Goal: Task Accomplishment & Management: Complete application form

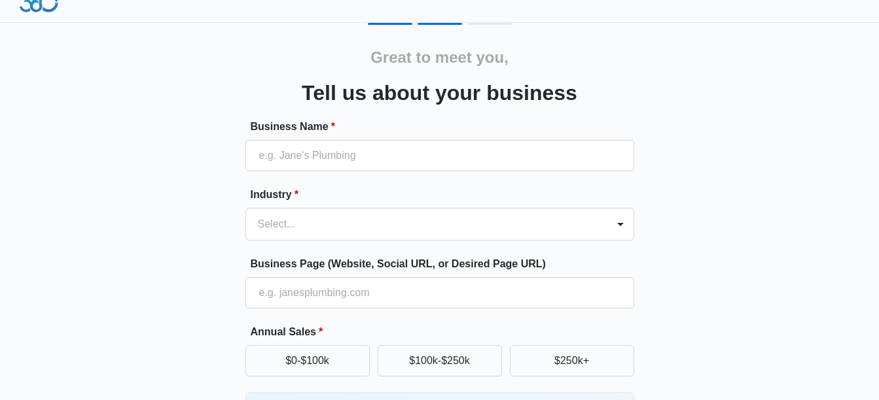
scroll to position [12, 0]
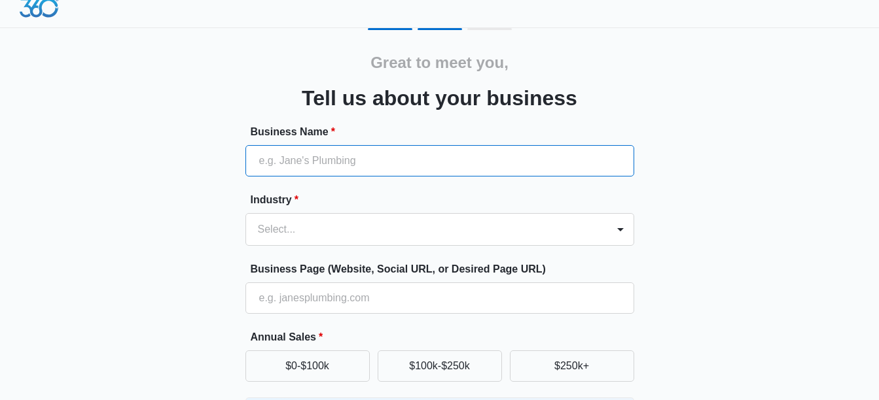
click at [469, 166] on input "Business Name *" at bounding box center [439, 160] width 389 height 31
type input "p"
type input "nevaeh"
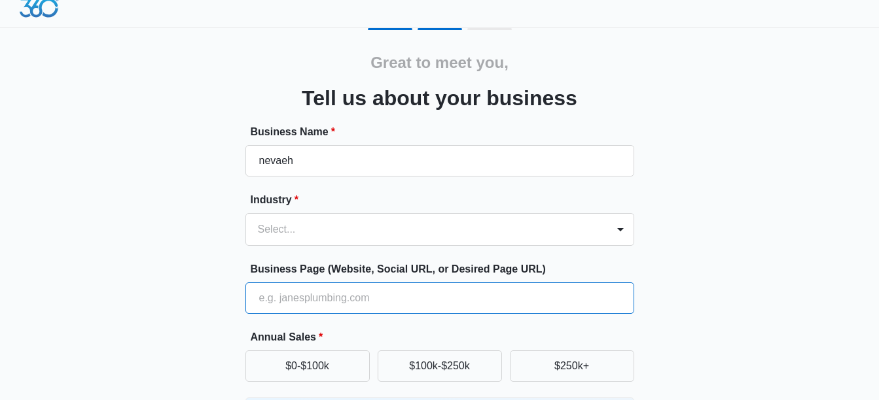
click at [374, 298] on input "Business Page (Website, Social URL, or Desired Page URL)" at bounding box center [439, 298] width 389 height 31
type input "[DOMAIN_NAME]"
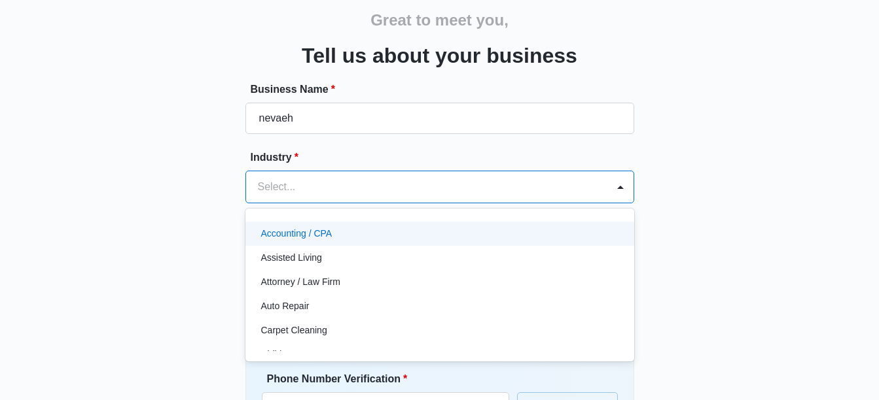
click at [383, 203] on div "49 results available. Use Up and Down to choose options, press Enter to select …" at bounding box center [439, 187] width 389 height 33
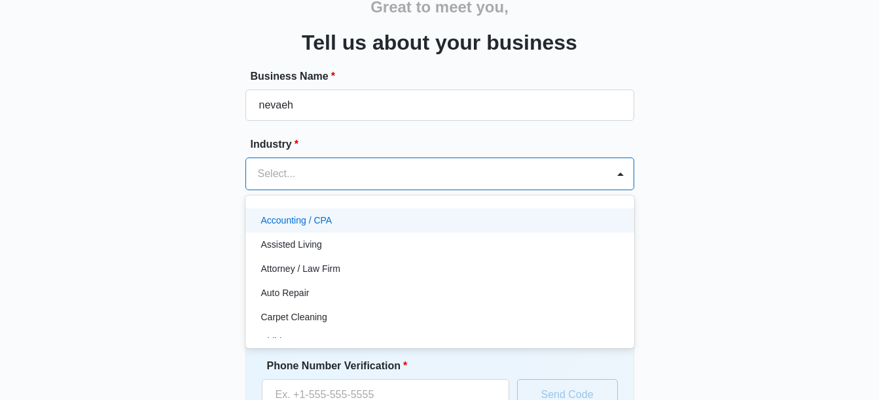
scroll to position [68, 0]
click at [382, 220] on div "Accounting / CPA" at bounding box center [438, 220] width 355 height 14
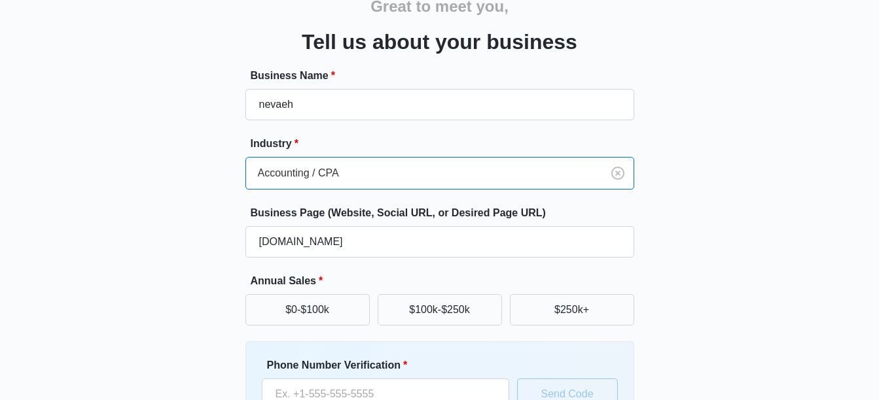
scroll to position [186, 0]
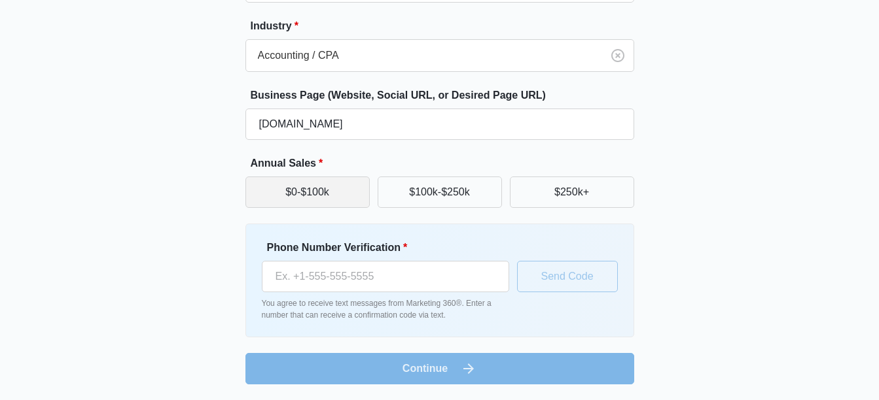
click at [347, 180] on button "$0-$100k" at bounding box center [307, 192] width 124 height 31
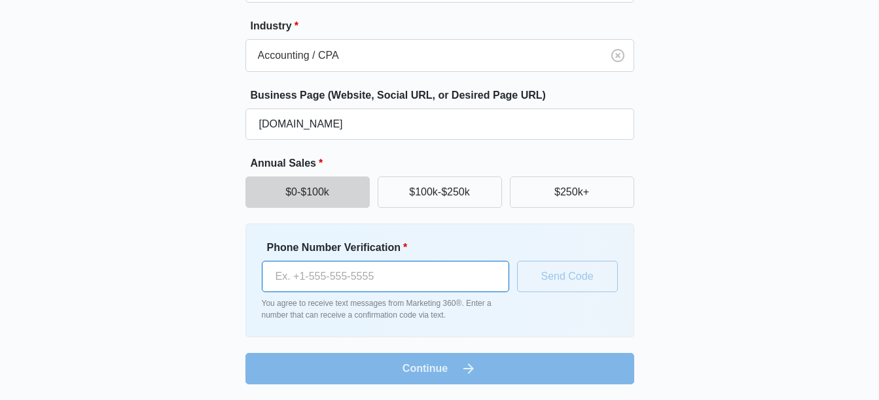
click at [309, 289] on input "Phone Number Verification *" at bounding box center [385, 276] width 247 height 31
click at [395, 280] on input "Phone Number Verification *" at bounding box center [385, 276] width 247 height 31
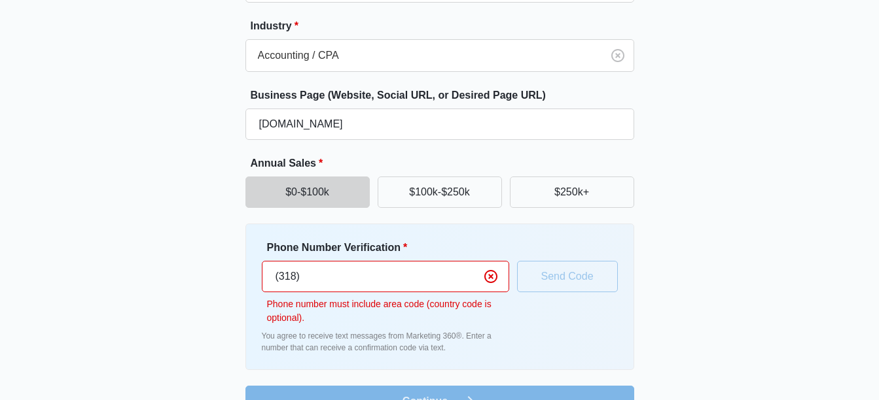
click at [362, 281] on input "(318)" at bounding box center [385, 276] width 247 height 31
type input "3"
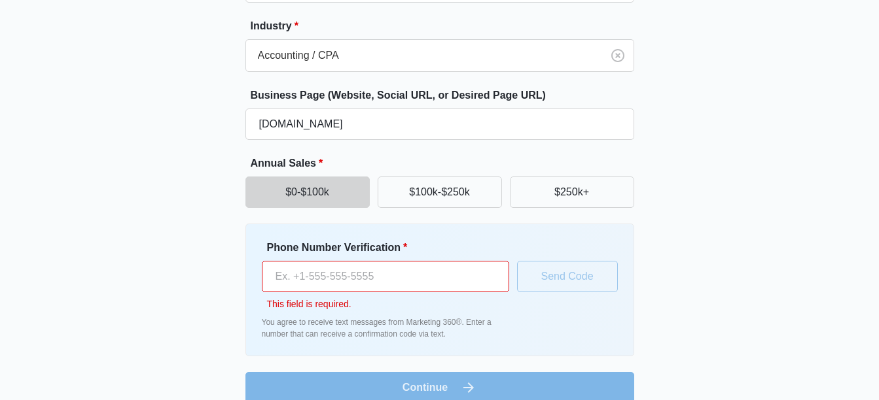
paste input "[PHONE_NUMBER]"
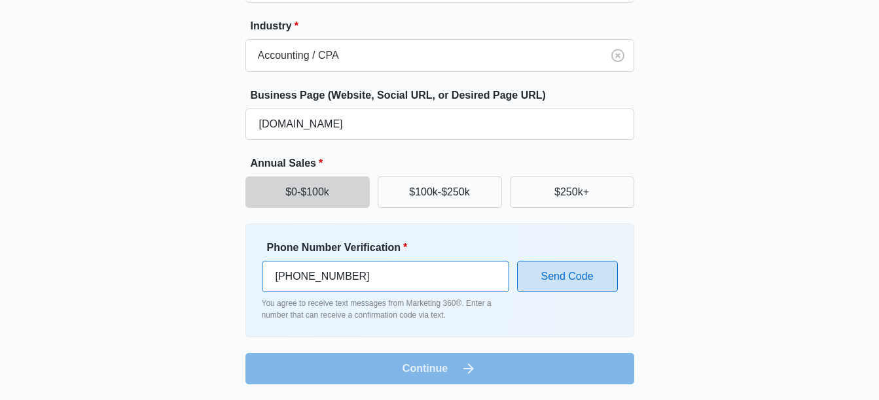
type input "[PHONE_NUMBER]"
click at [551, 291] on button "Send Code" at bounding box center [567, 276] width 101 height 31
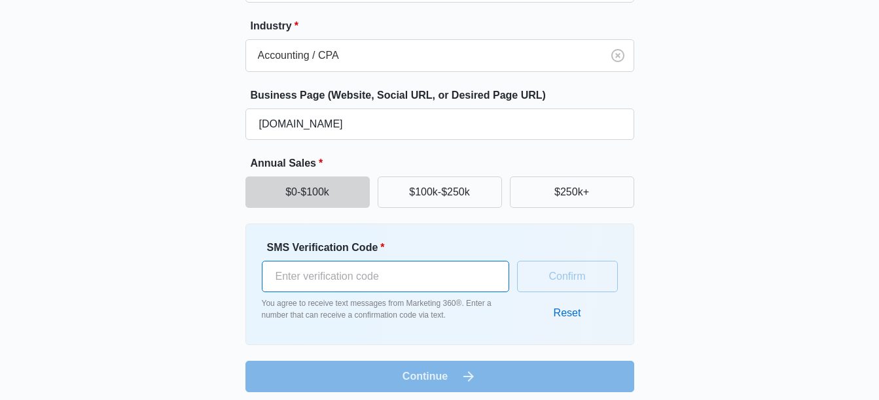
click at [328, 286] on input "SMS Verification Code *" at bounding box center [385, 276] width 247 height 31
click at [321, 287] on input "SMS Verification Code *" at bounding box center [385, 276] width 247 height 31
paste input "-1"
click at [489, 285] on input "-1" at bounding box center [385, 276] width 247 height 31
click at [491, 266] on input "0" at bounding box center [385, 276] width 247 height 31
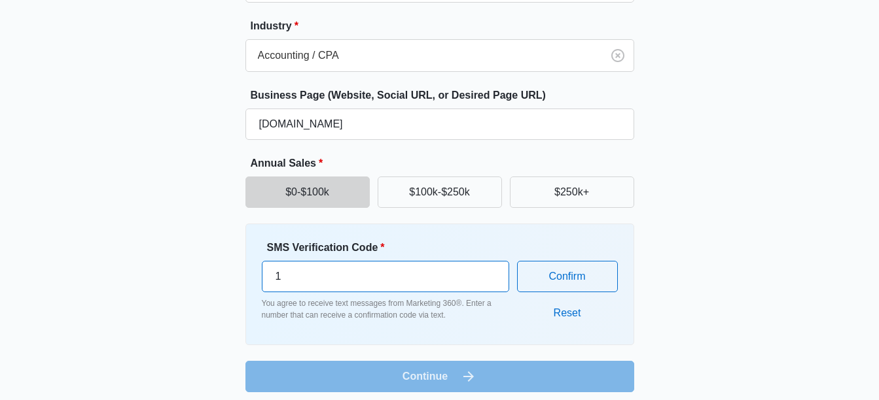
click at [489, 266] on input "1" at bounding box center [385, 276] width 247 height 31
type input "0"
click at [489, 283] on input "0" at bounding box center [385, 276] width 247 height 31
